Goal: Transaction & Acquisition: Purchase product/service

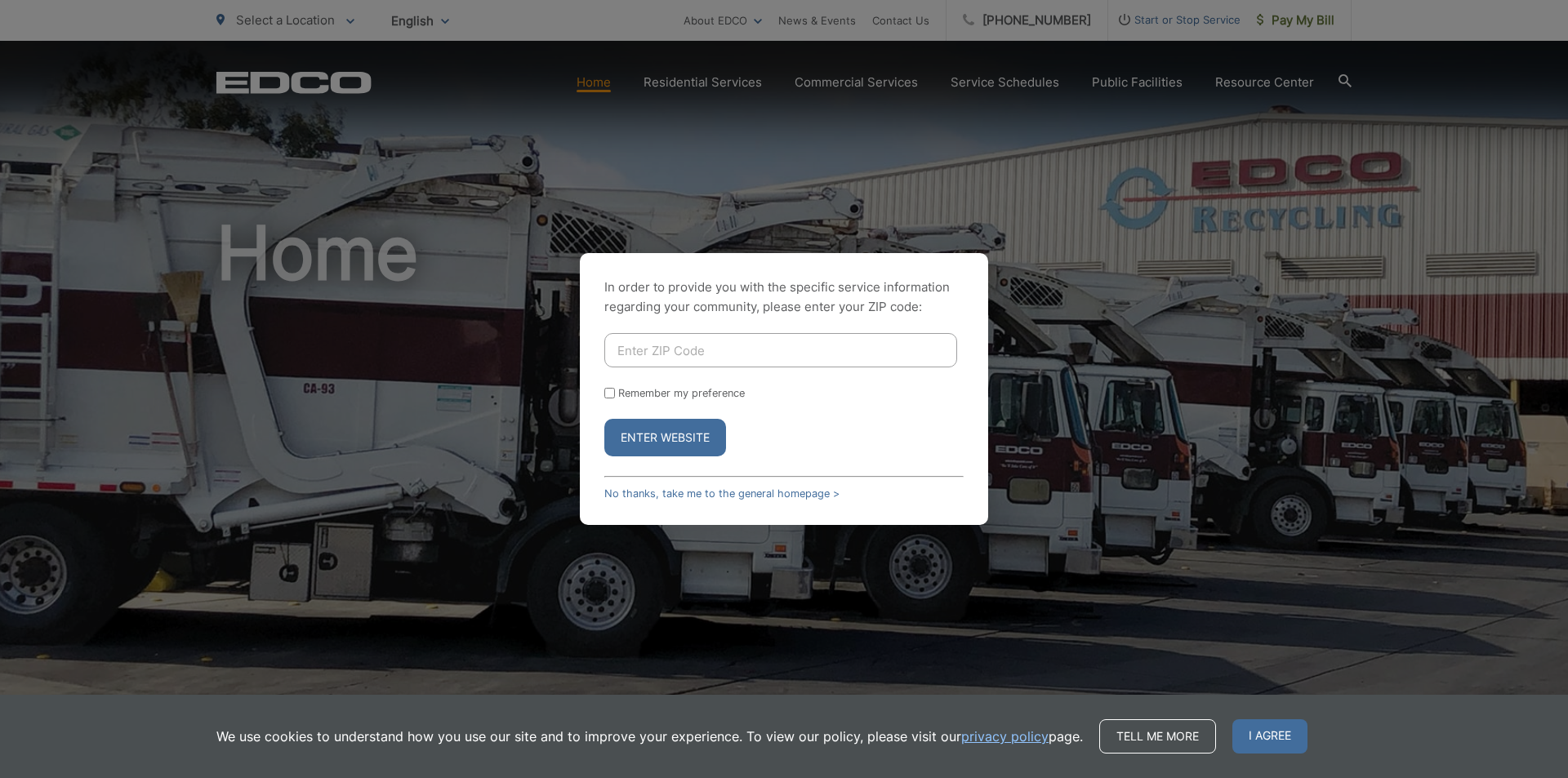
click at [797, 362] on input "Enter ZIP Code" at bounding box center [781, 350] width 353 height 35
type input "92028"
click at [688, 440] on button "Enter Website" at bounding box center [665, 437] width 122 height 38
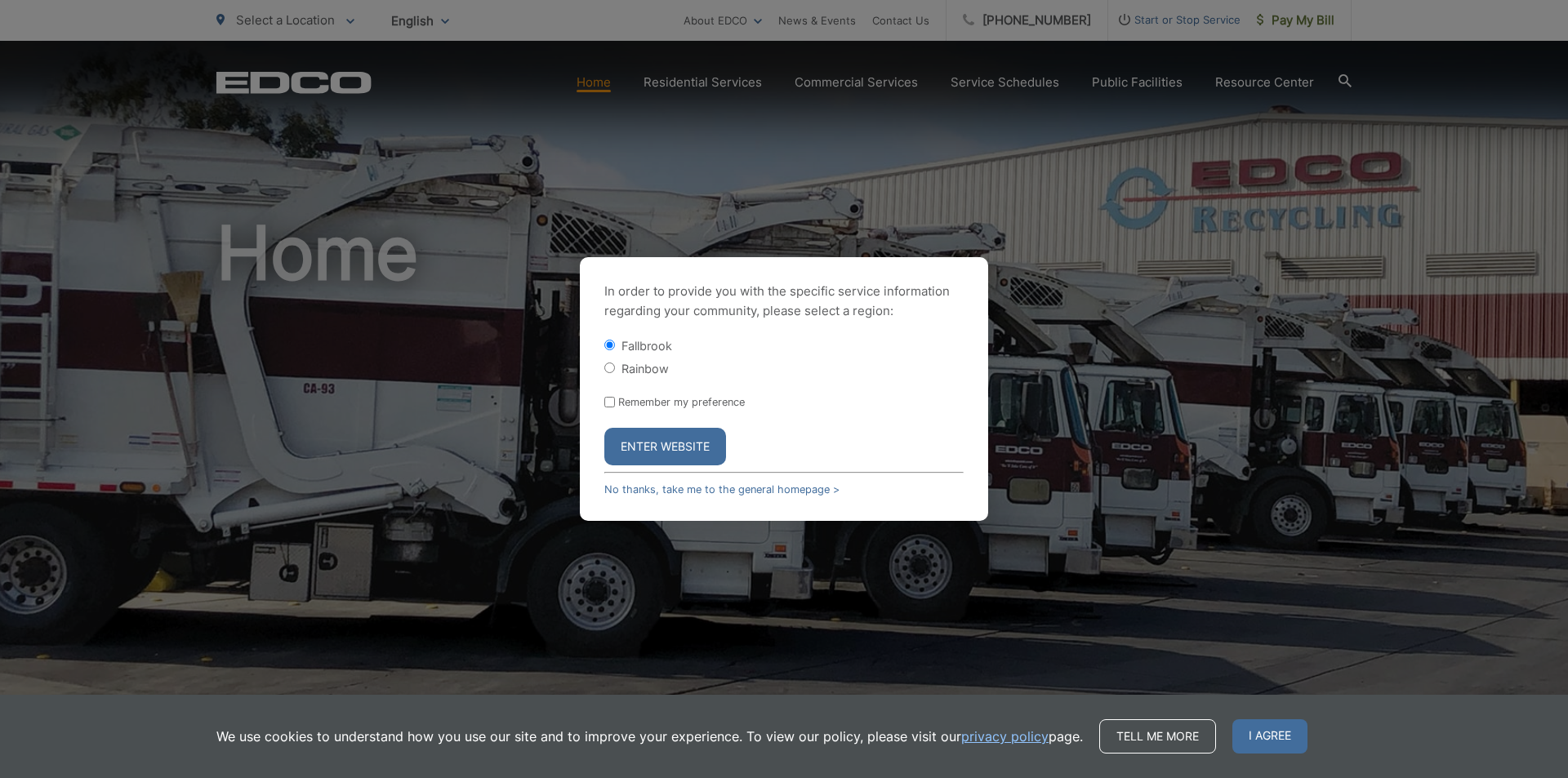
click at [638, 448] on button "Enter Website" at bounding box center [665, 446] width 122 height 38
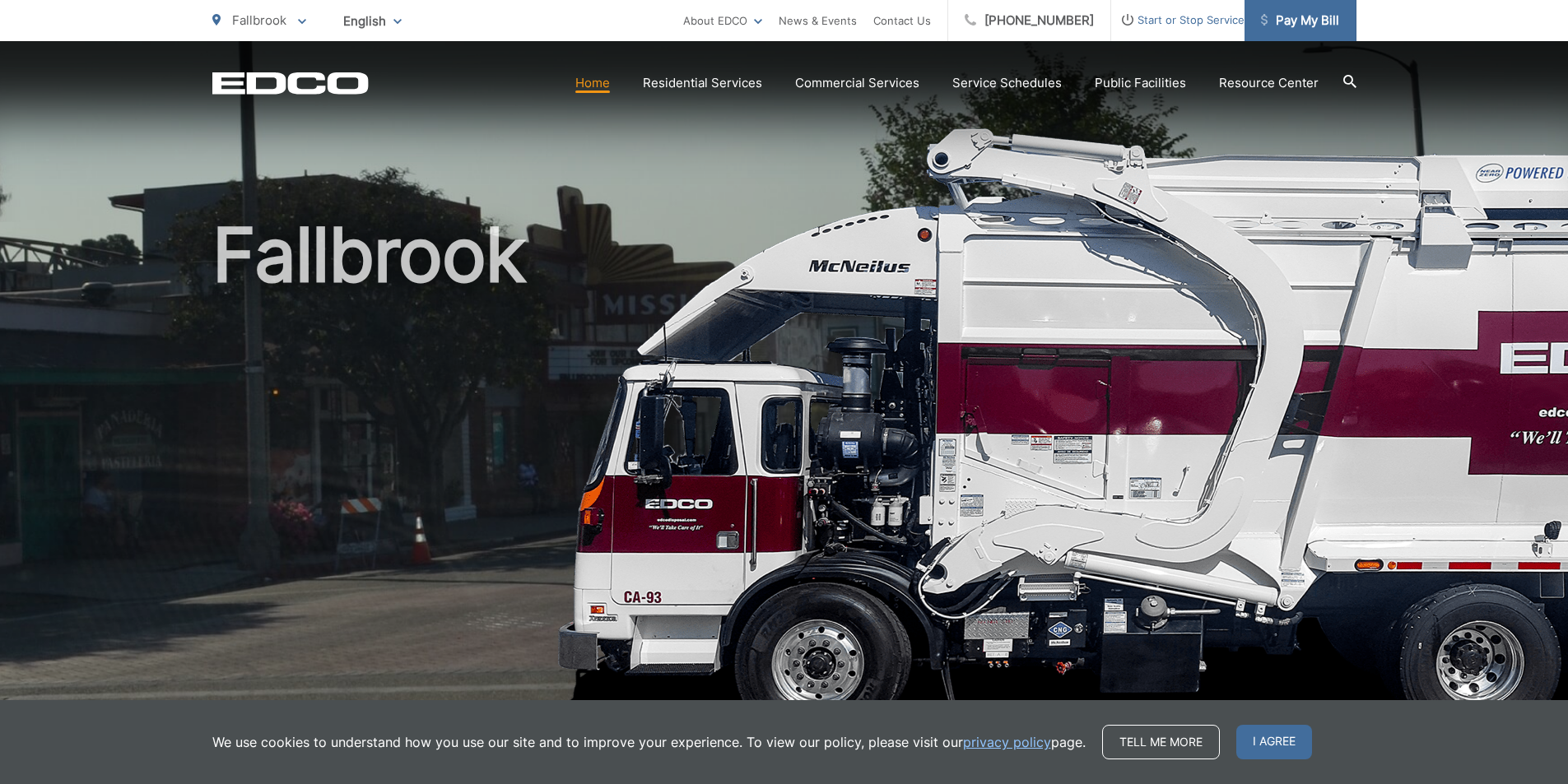
click at [1320, 24] on span "Pay My Bill" at bounding box center [1300, 20] width 78 height 19
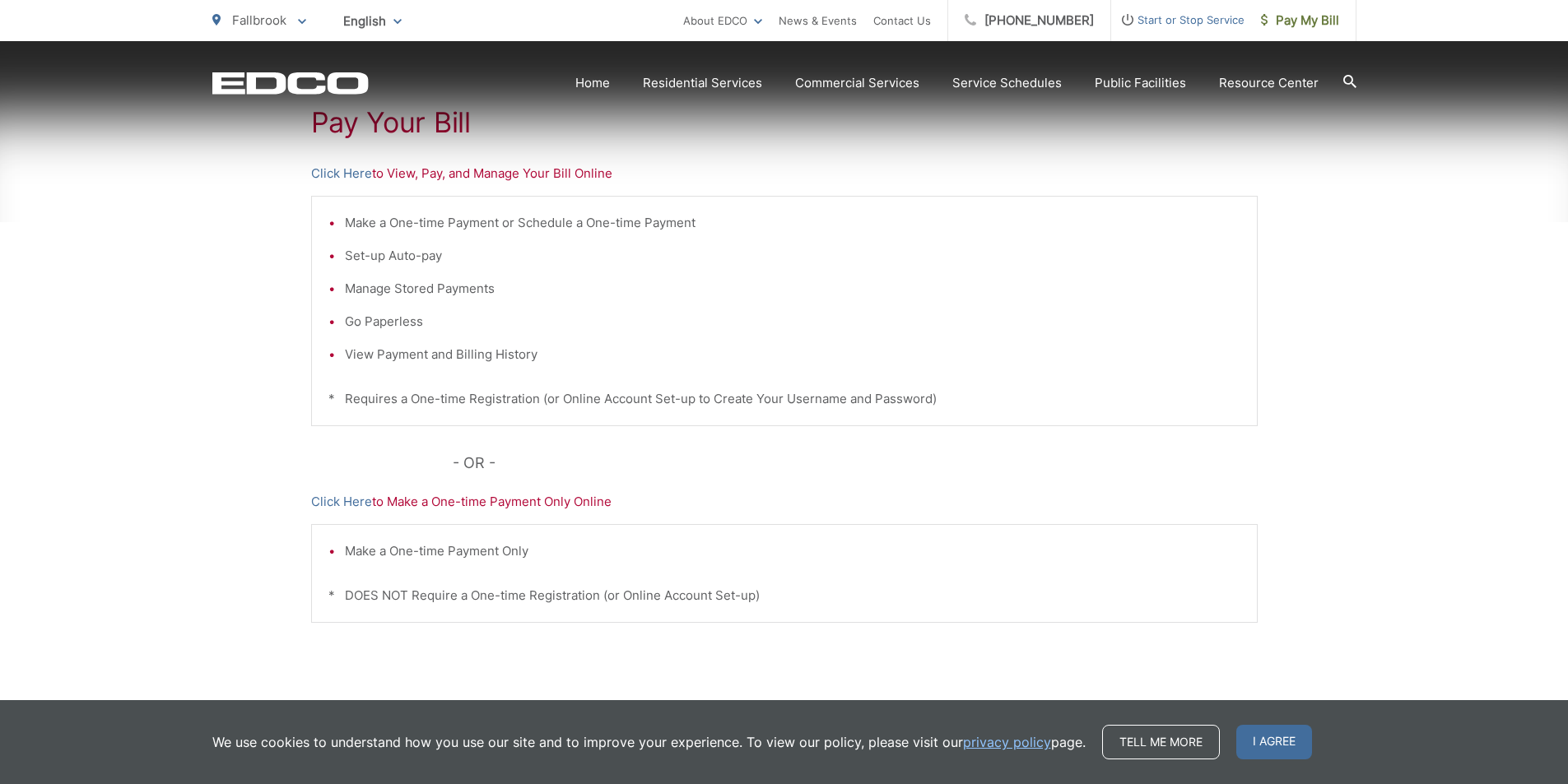
scroll to position [386, 0]
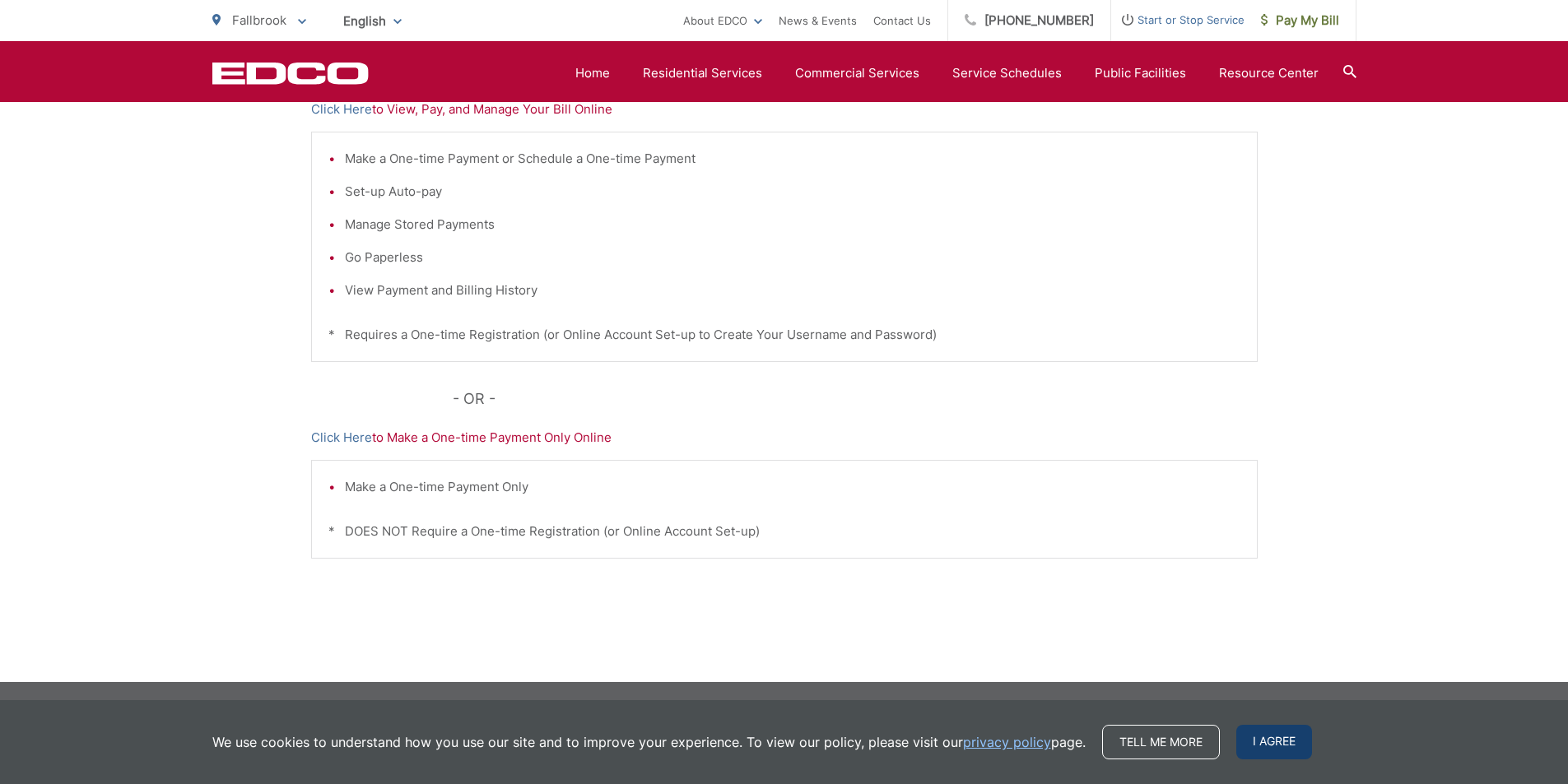
click at [1294, 741] on span "I agree" at bounding box center [1274, 743] width 76 height 35
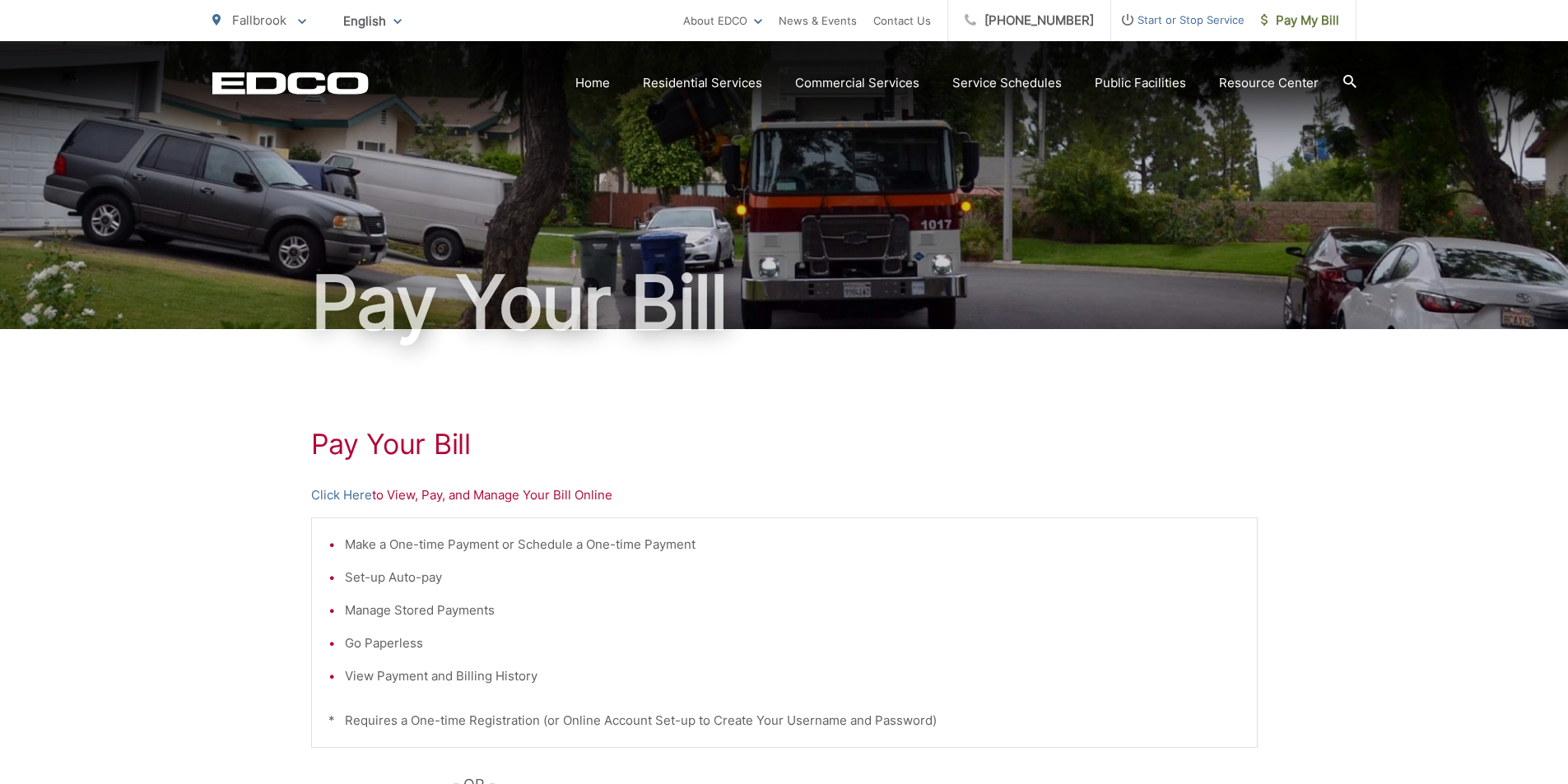
scroll to position [247, 0]
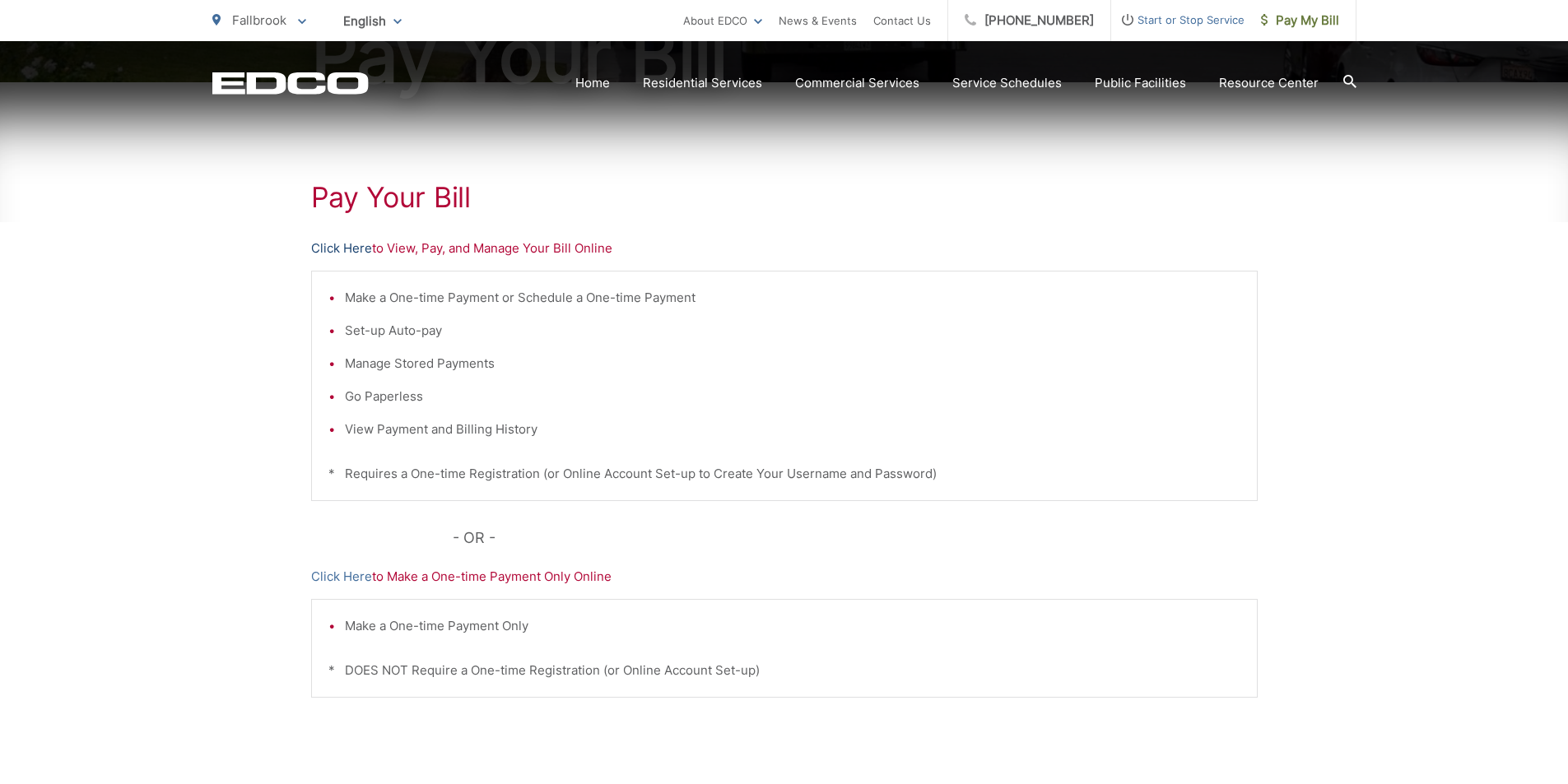
click at [332, 249] on link "Click Here" at bounding box center [341, 248] width 61 height 19
